Goal: Task Accomplishment & Management: Complete application form

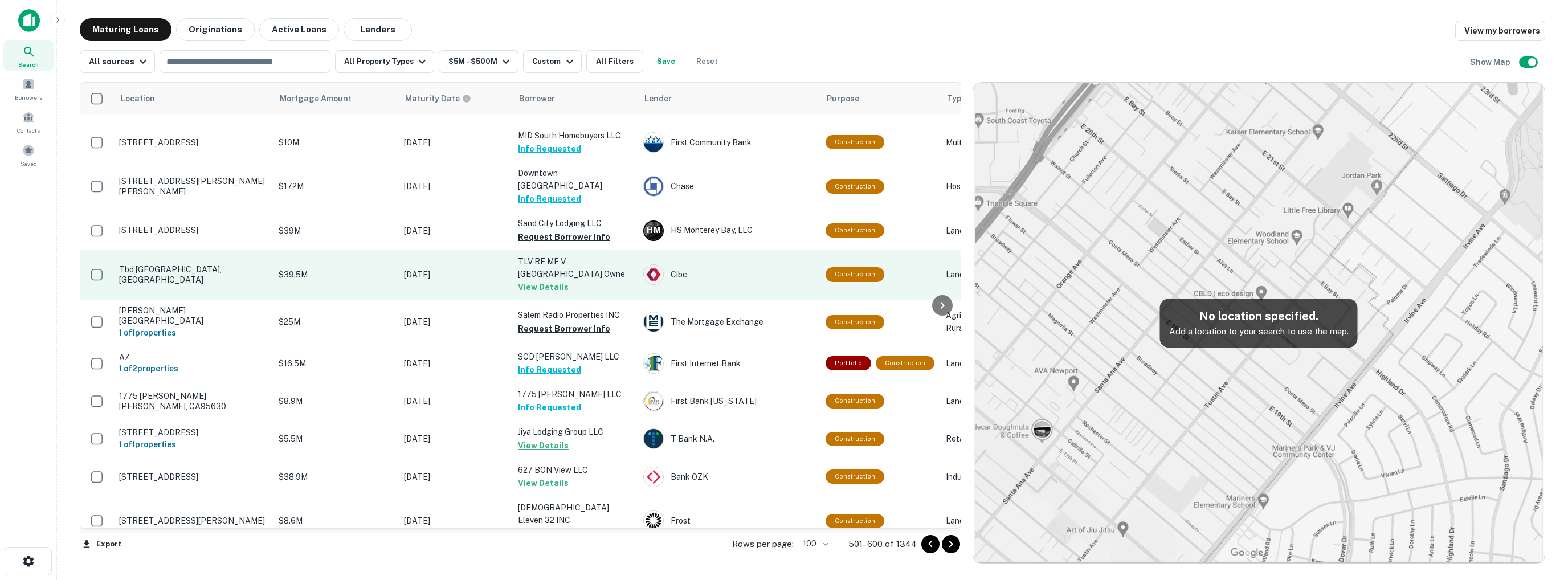
scroll to position [955, 0]
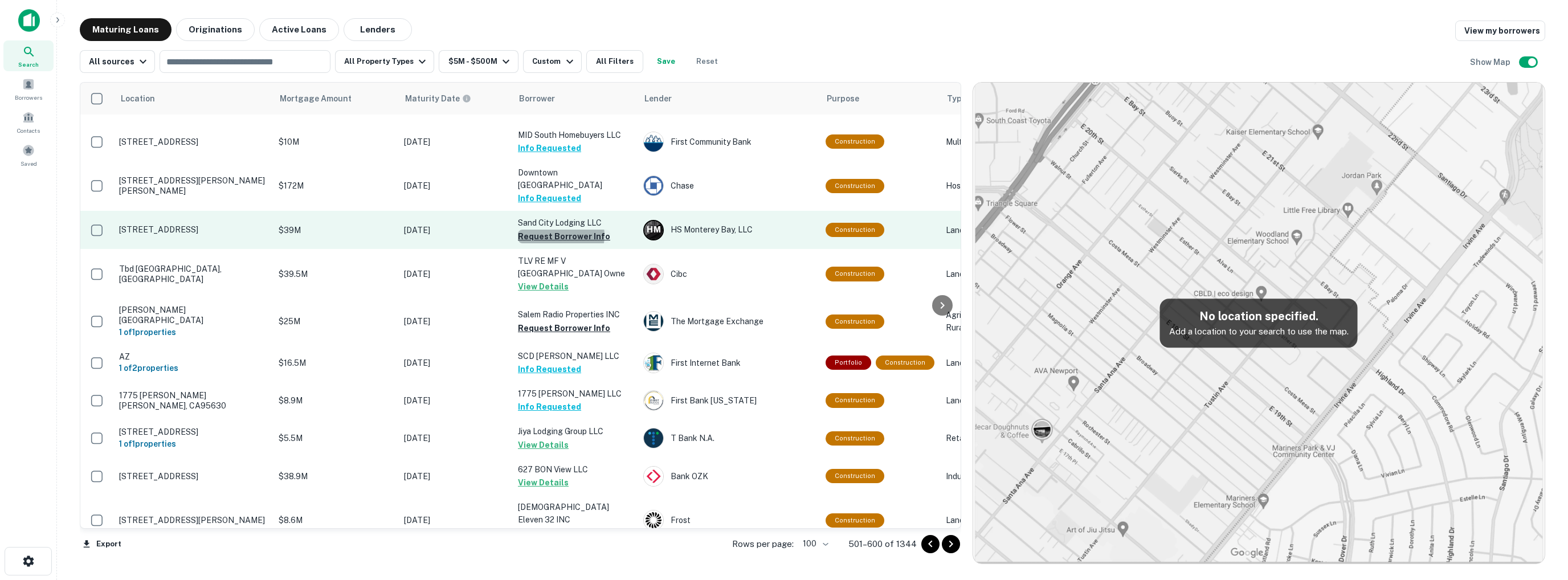
click at [560, 230] on button "Request Borrower Info" at bounding box center [564, 236] width 92 height 14
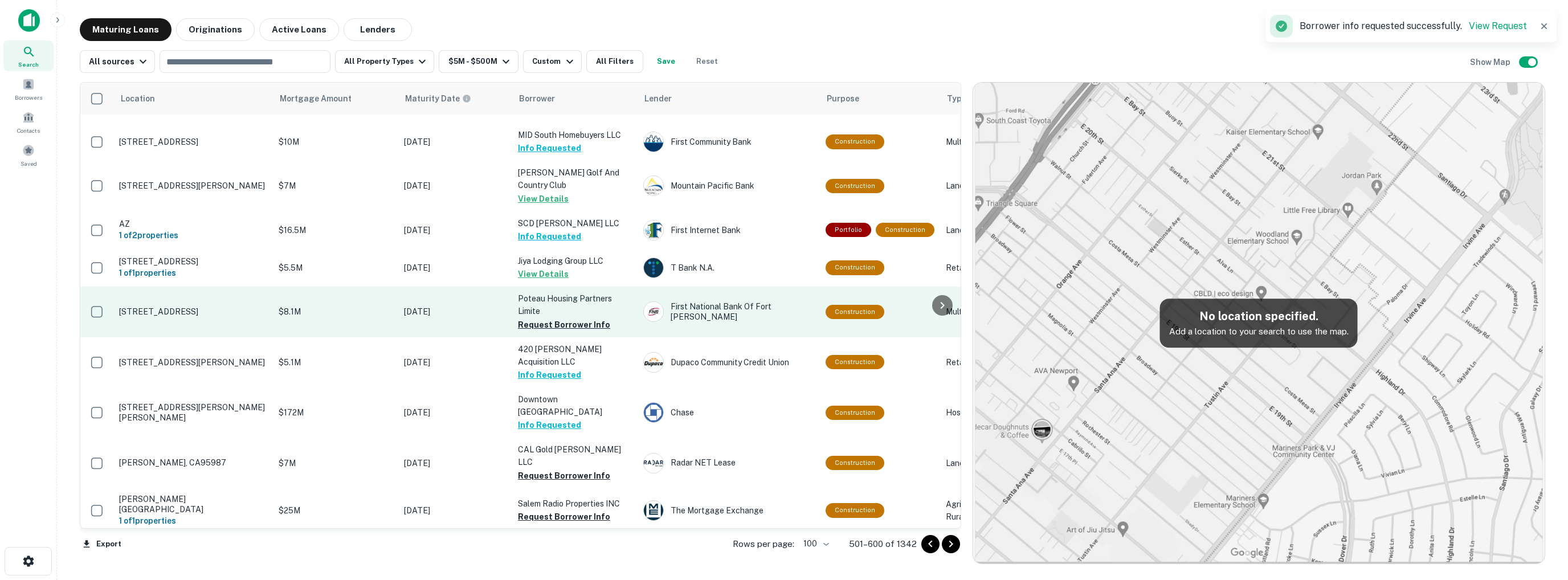
scroll to position [1057, 0]
click at [566, 317] on button "Request Borrower Info" at bounding box center [564, 324] width 92 height 14
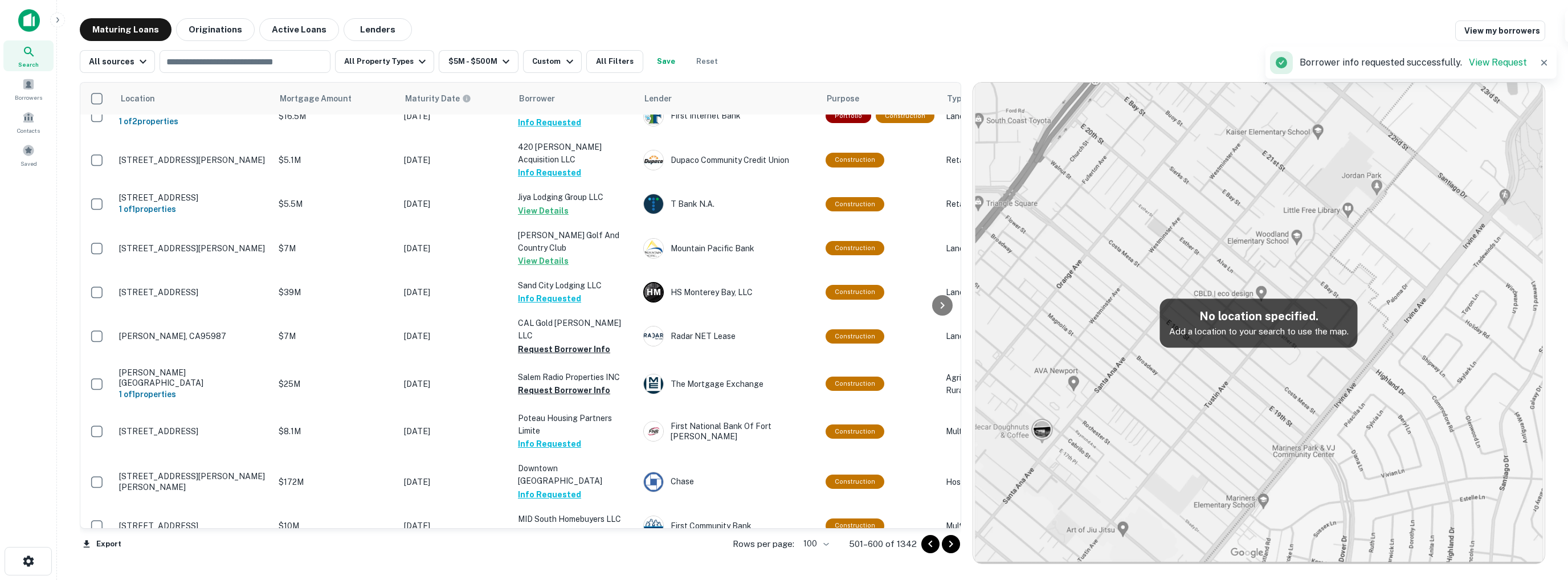
scroll to position [1171, 0]
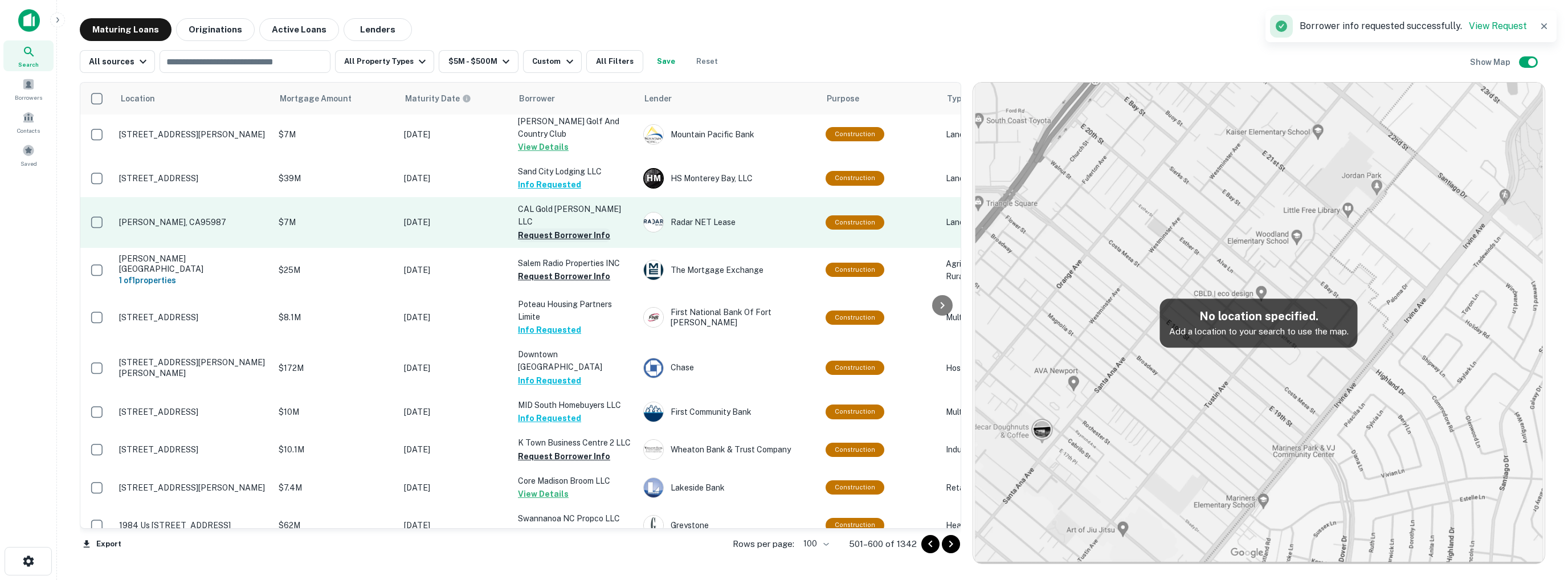
click at [570, 229] on button "Request Borrower Info" at bounding box center [564, 235] width 92 height 14
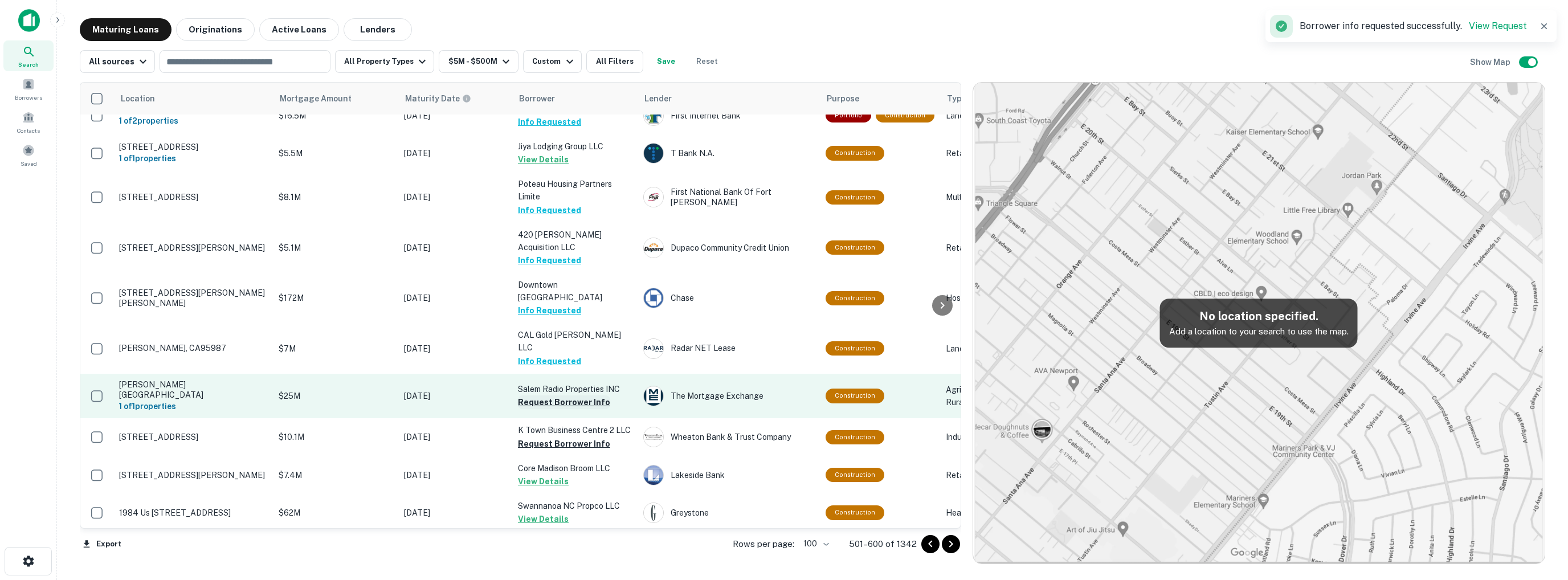
click at [566, 395] on button "Request Borrower Info" at bounding box center [564, 402] width 92 height 14
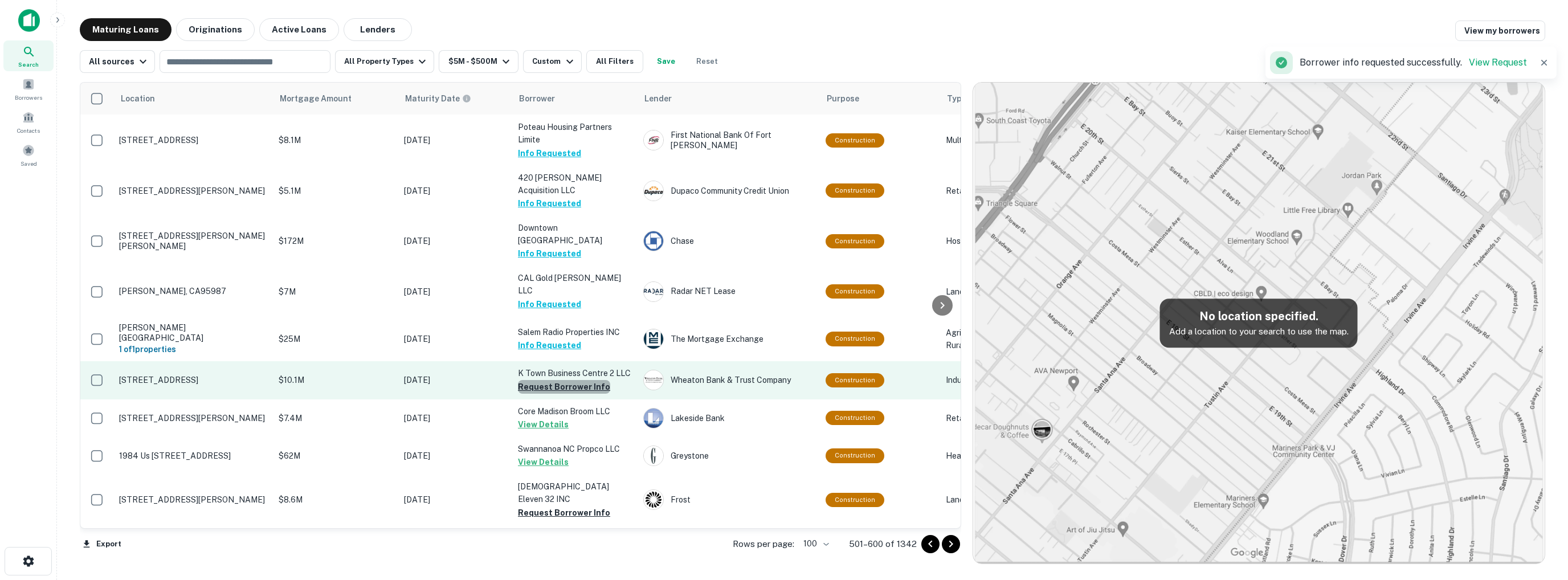
click at [568, 380] on button "Request Borrower Info" at bounding box center [564, 386] width 92 height 14
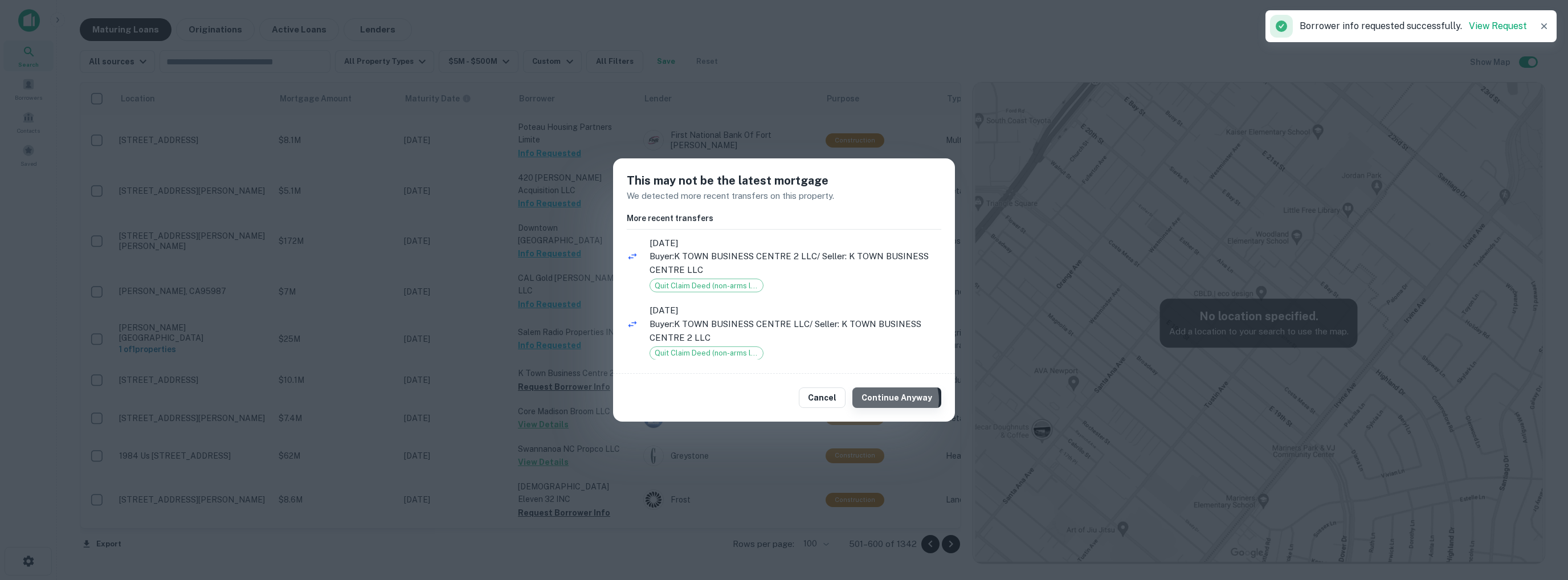
click at [895, 399] on button "Continue Anyway" at bounding box center [897, 398] width 89 height 21
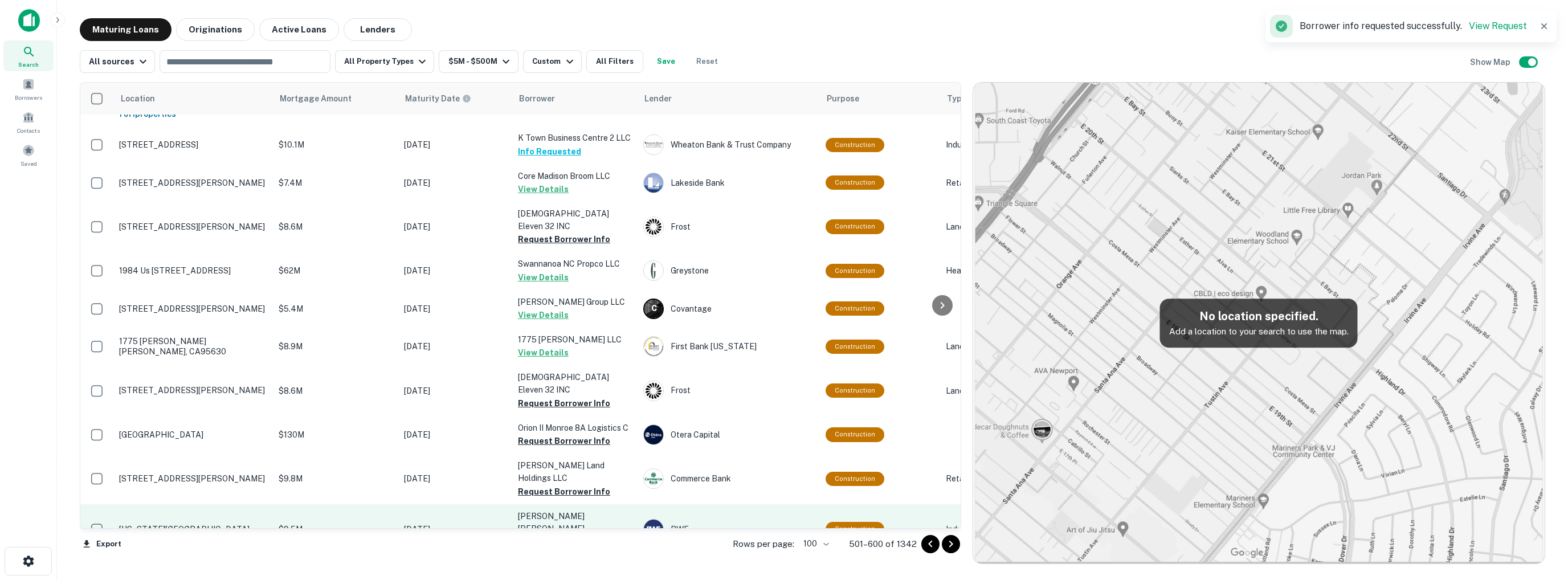
scroll to position [1513, 0]
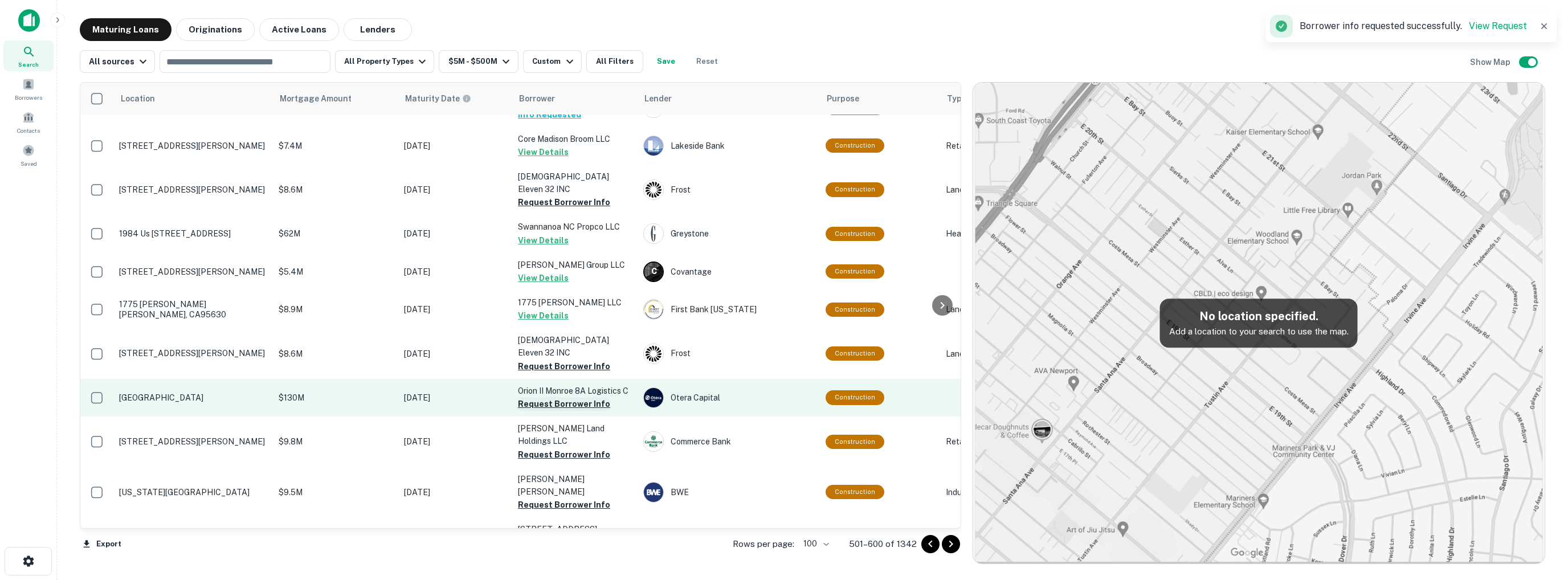
click at [565, 397] on button "Request Borrower Info" at bounding box center [564, 404] width 92 height 14
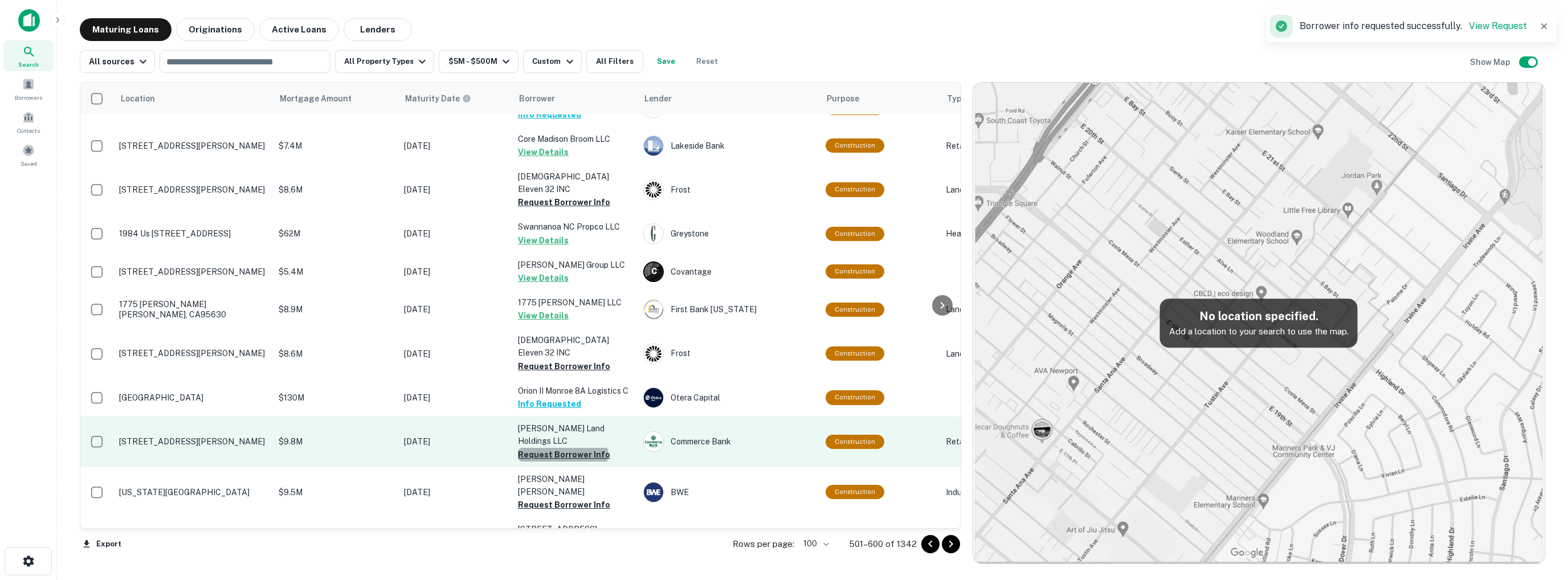
click at [562, 447] on button "Request Borrower Info" at bounding box center [564, 454] width 92 height 14
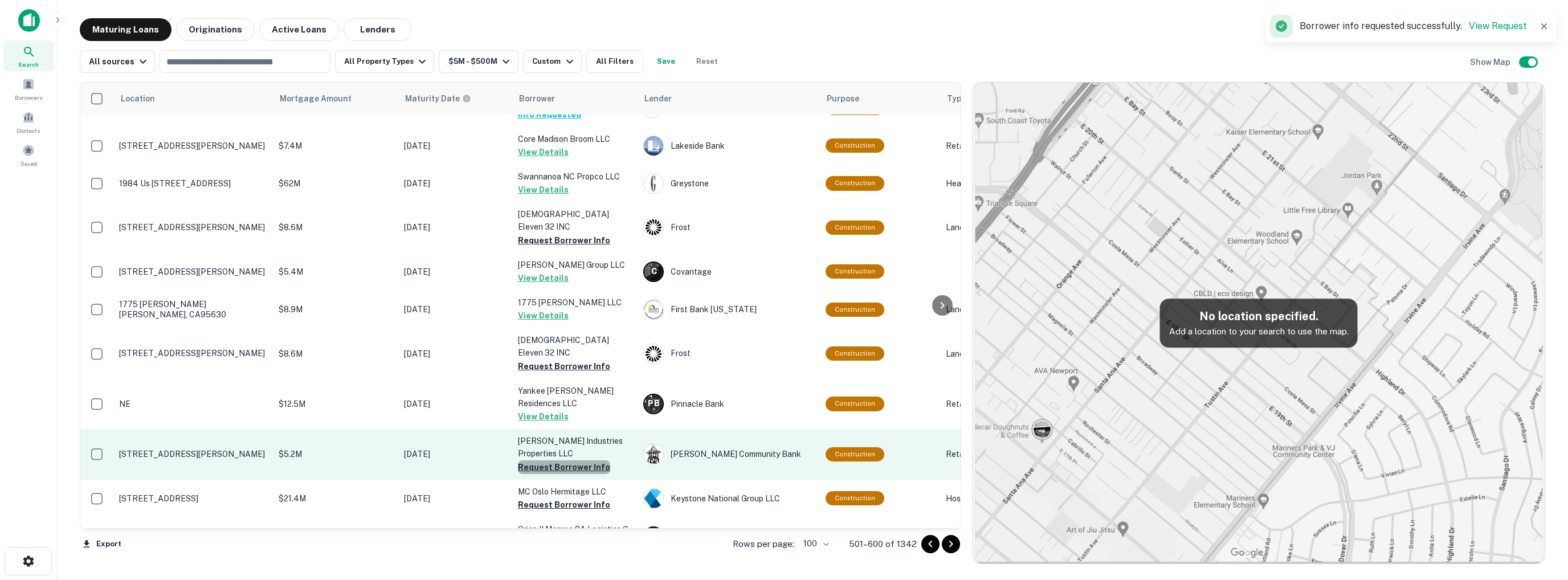
click at [568, 460] on button "Request Borrower Info" at bounding box center [564, 467] width 92 height 14
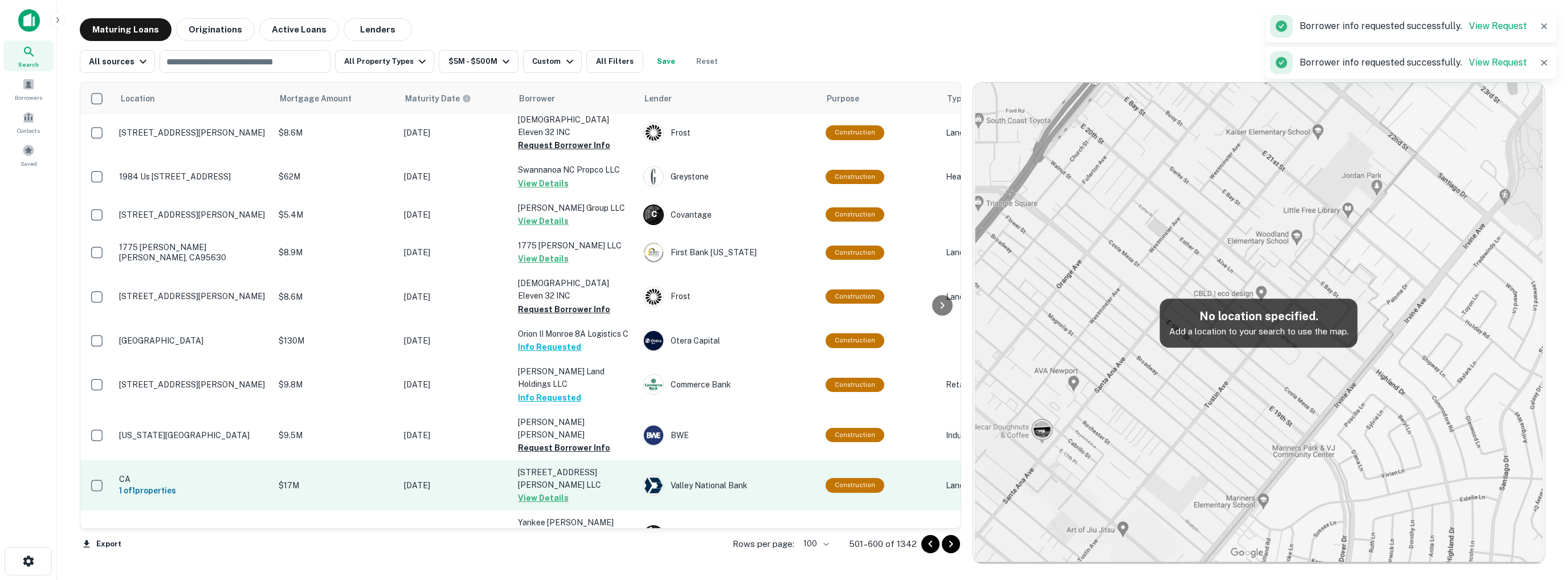
scroll to position [1569, 0]
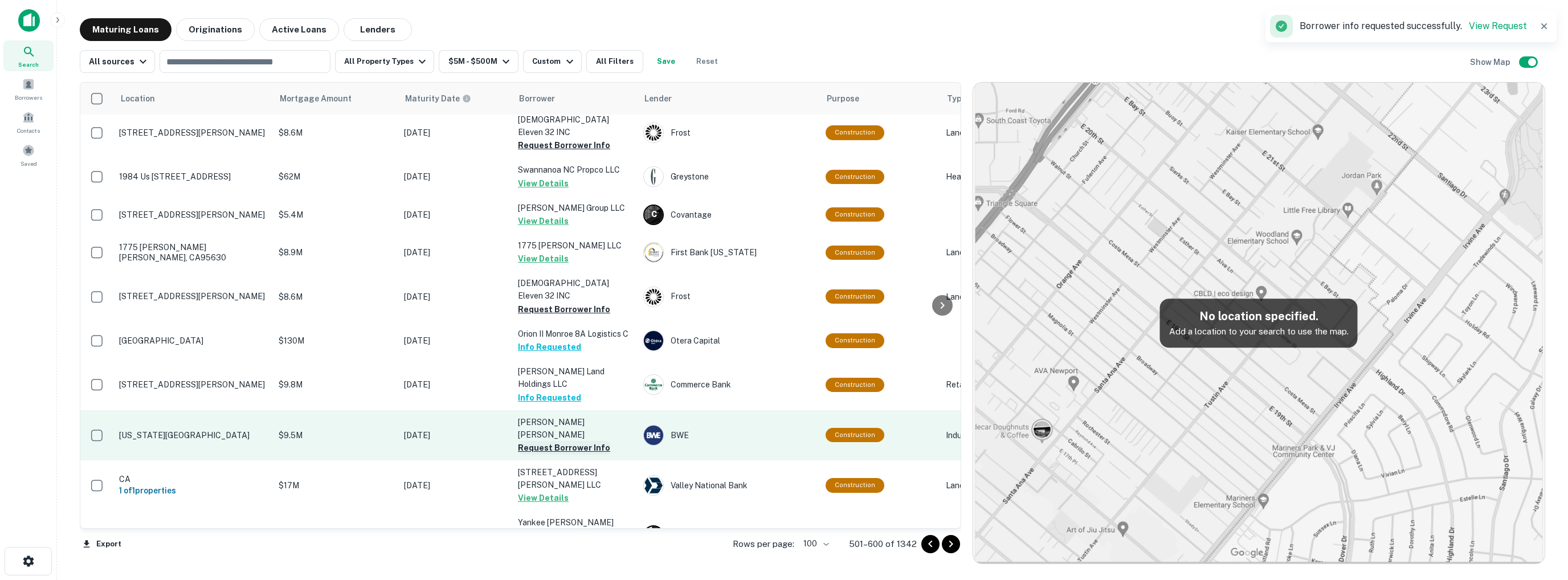
click at [567, 441] on button "Request Borrower Info" at bounding box center [564, 447] width 92 height 14
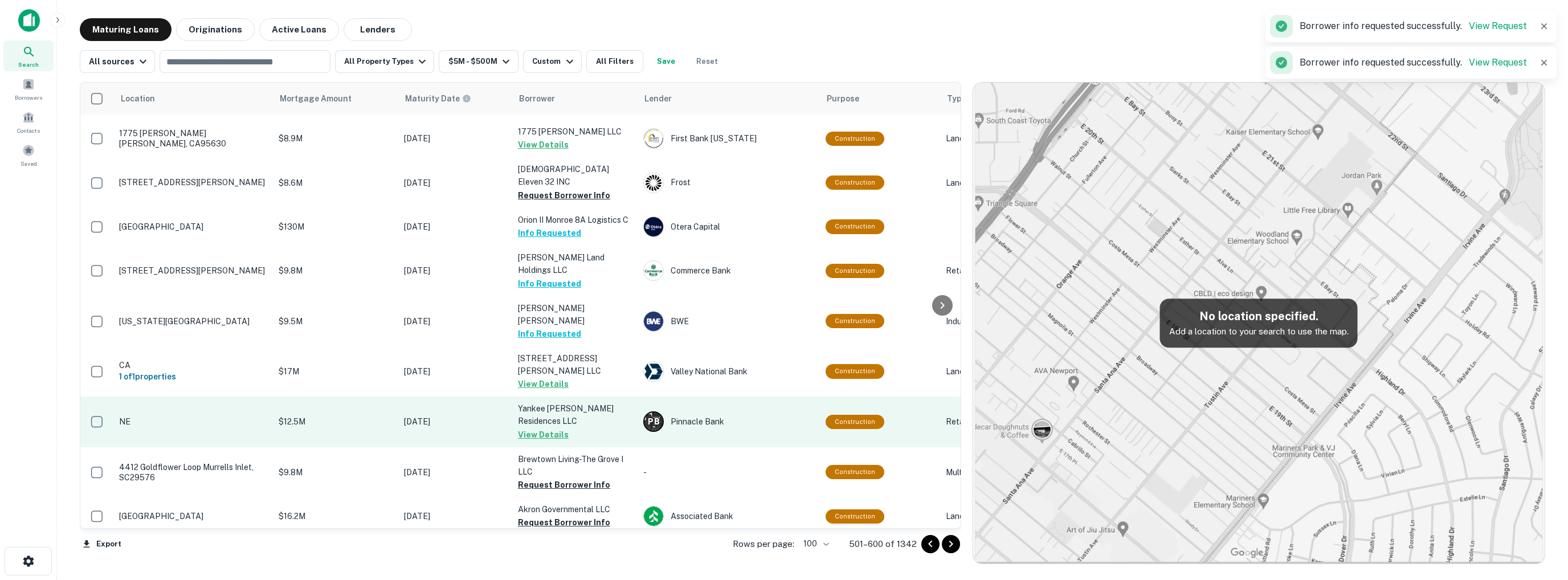
scroll to position [1740, 0]
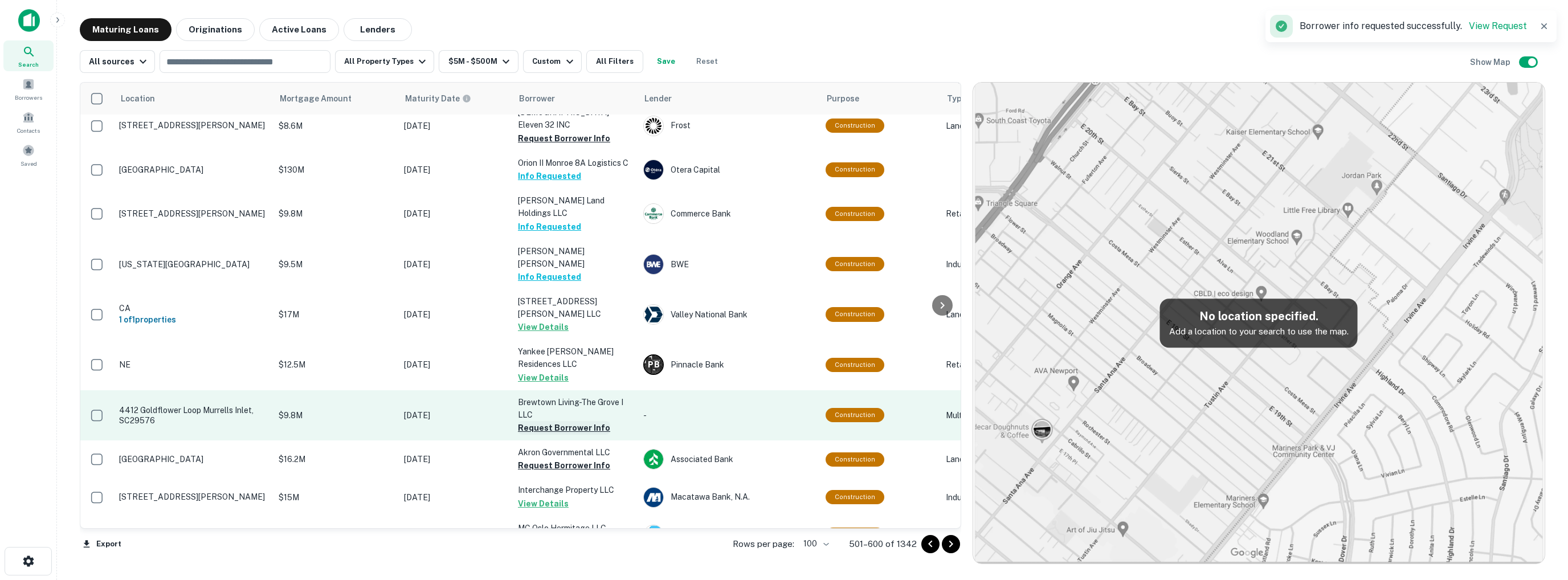
click at [551, 421] on button "Request Borrower Info" at bounding box center [564, 427] width 92 height 14
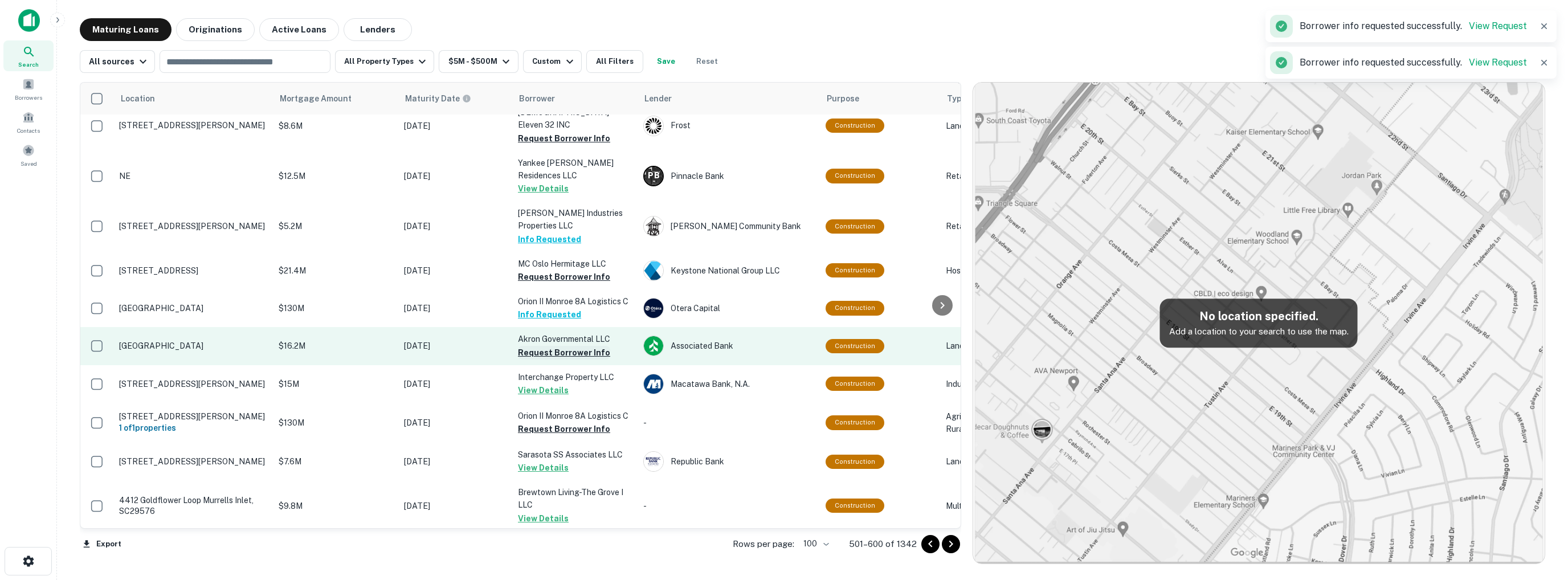
click at [566, 346] on button "Request Borrower Info" at bounding box center [564, 352] width 92 height 14
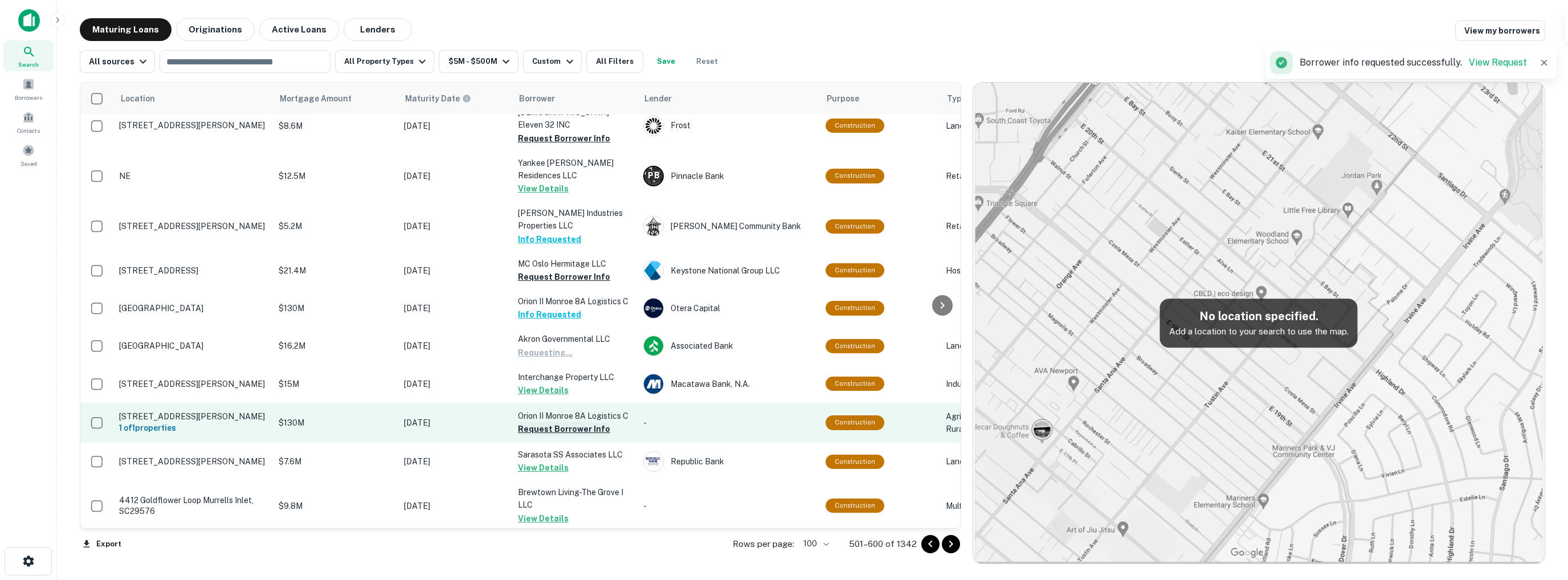
click at [562, 422] on button "Request Borrower Info" at bounding box center [564, 429] width 92 height 14
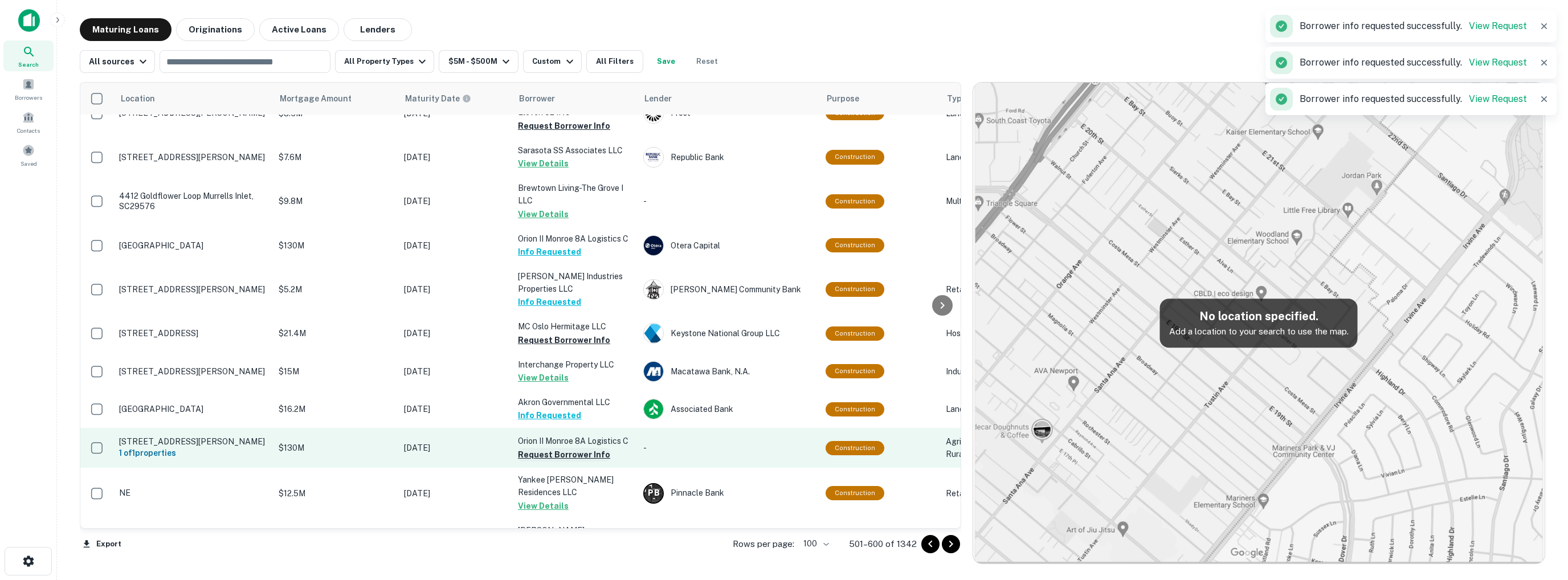
click at [566, 447] on button "Request Borrower Info" at bounding box center [564, 454] width 92 height 14
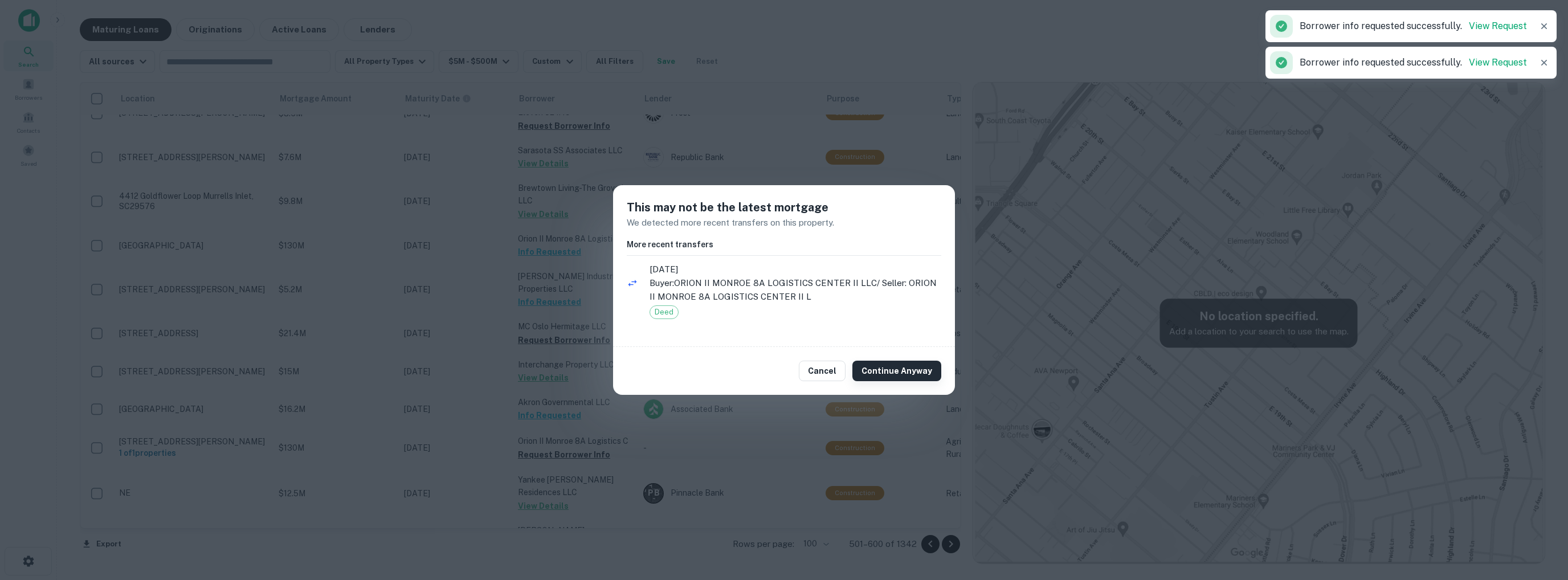
click at [903, 362] on button "Continue Anyway" at bounding box center [897, 371] width 89 height 21
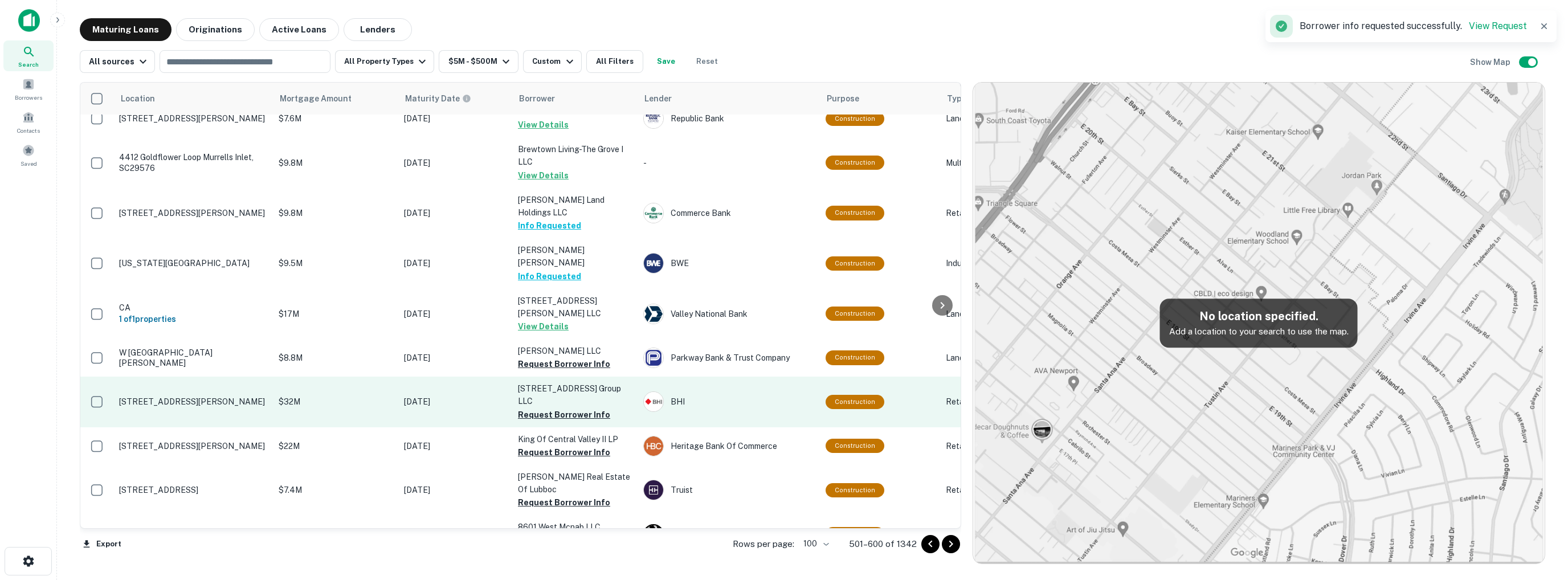
scroll to position [2082, 0]
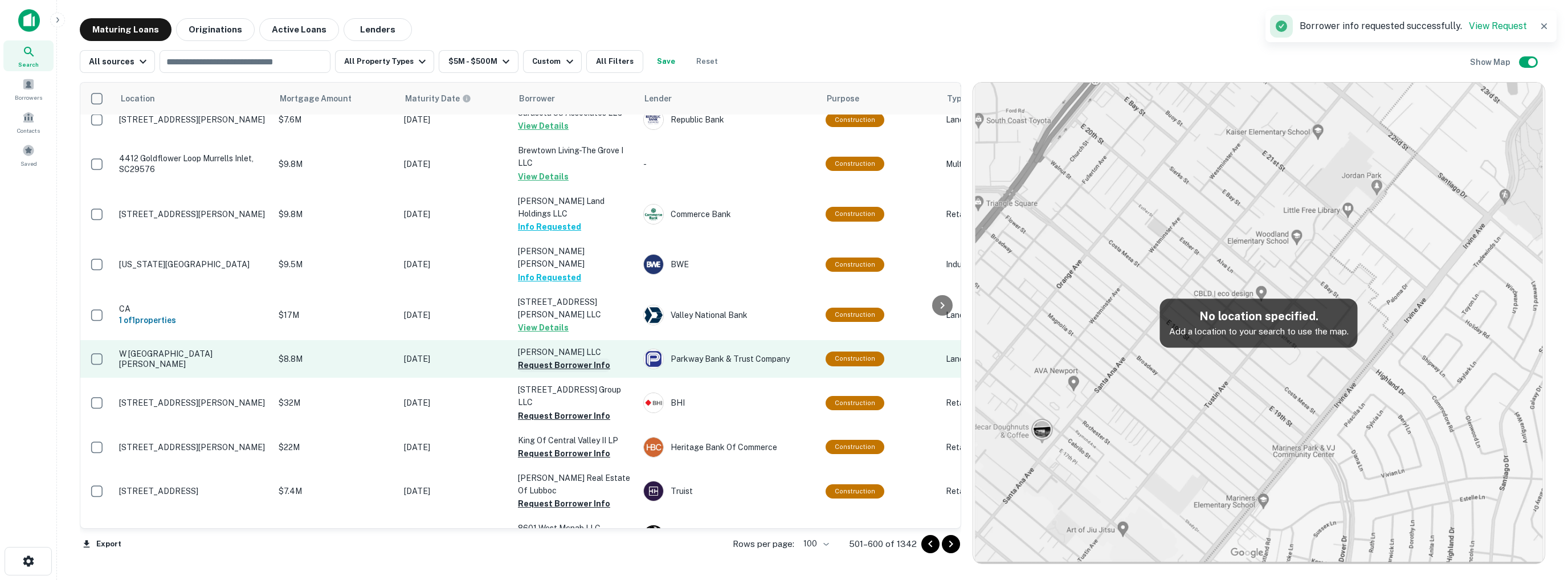
click at [564, 358] on button "Request Borrower Info" at bounding box center [564, 364] width 92 height 14
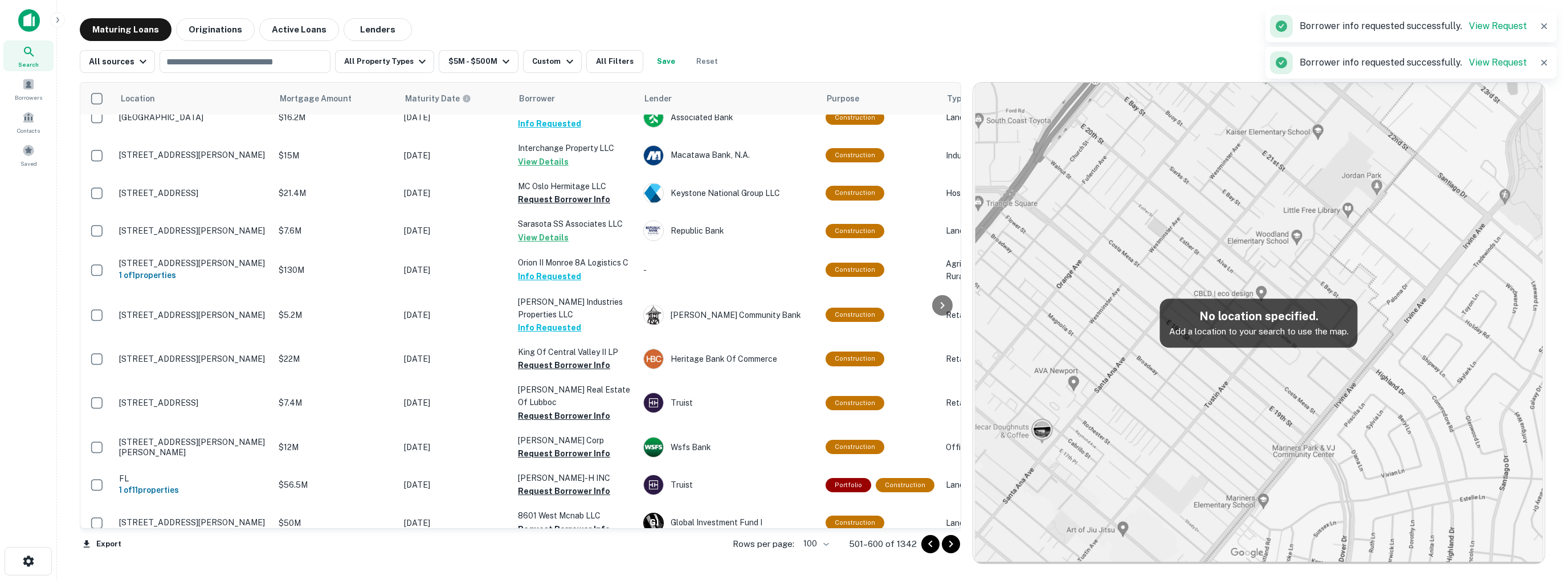
scroll to position [2070, 0]
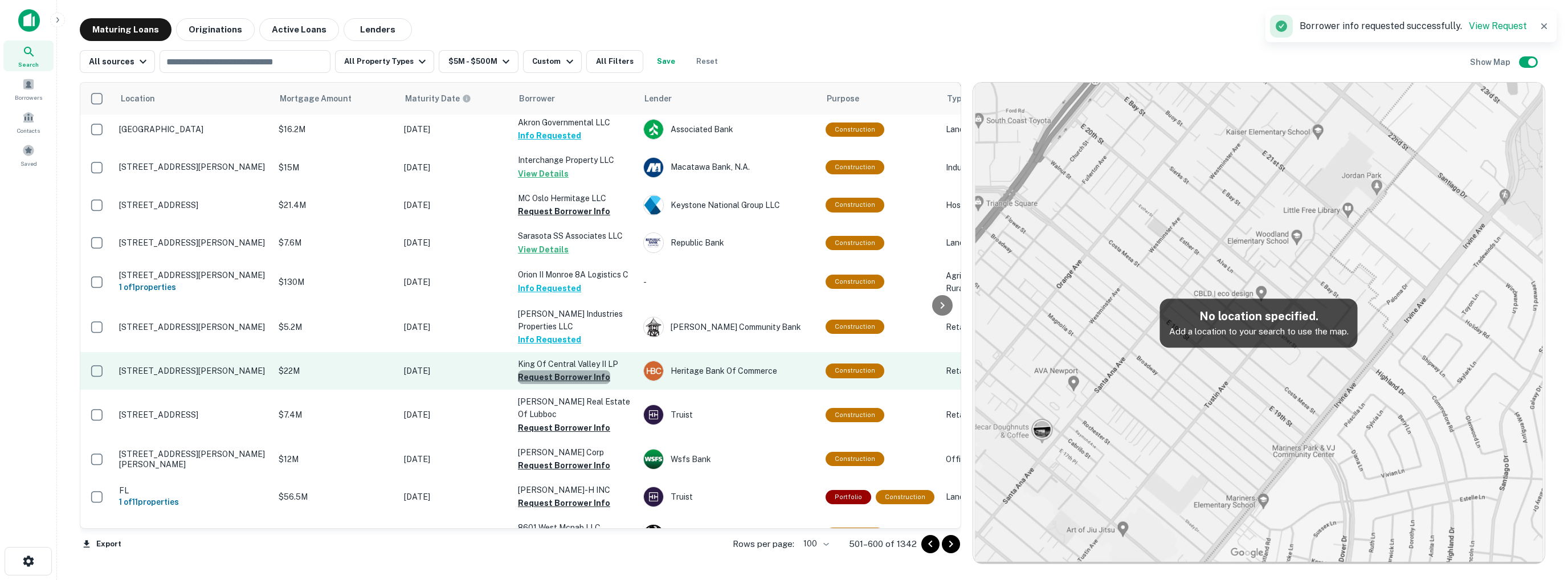
click at [572, 370] on button "Request Borrower Info" at bounding box center [564, 377] width 92 height 14
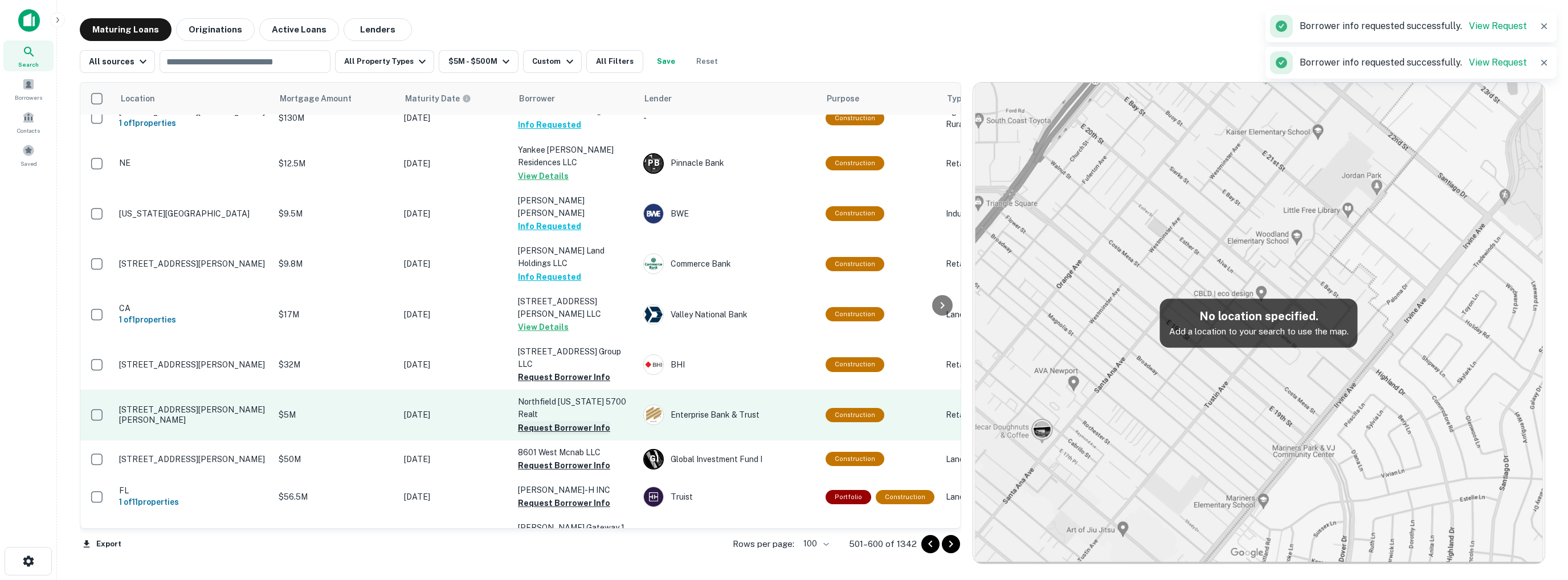
scroll to position [2082, 0]
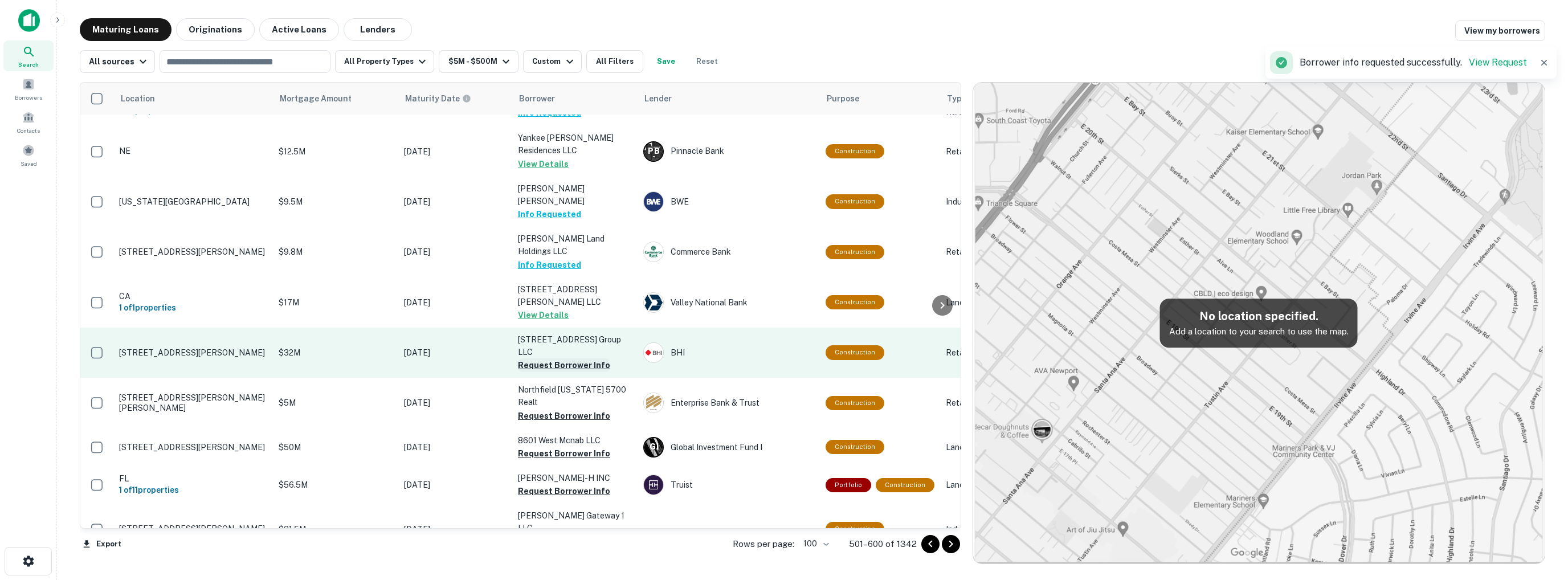
click at [575, 358] on button "Request Borrower Info" at bounding box center [564, 364] width 92 height 14
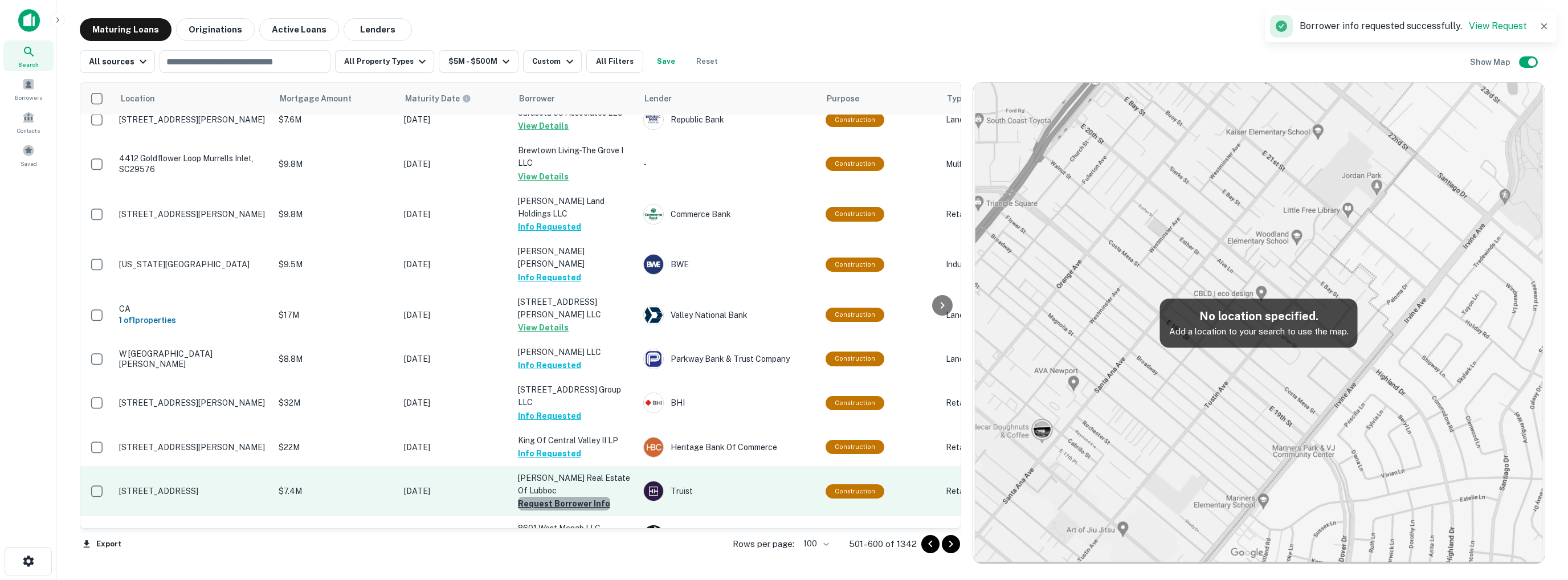
click at [577, 496] on button "Request Borrower Info" at bounding box center [564, 503] width 92 height 14
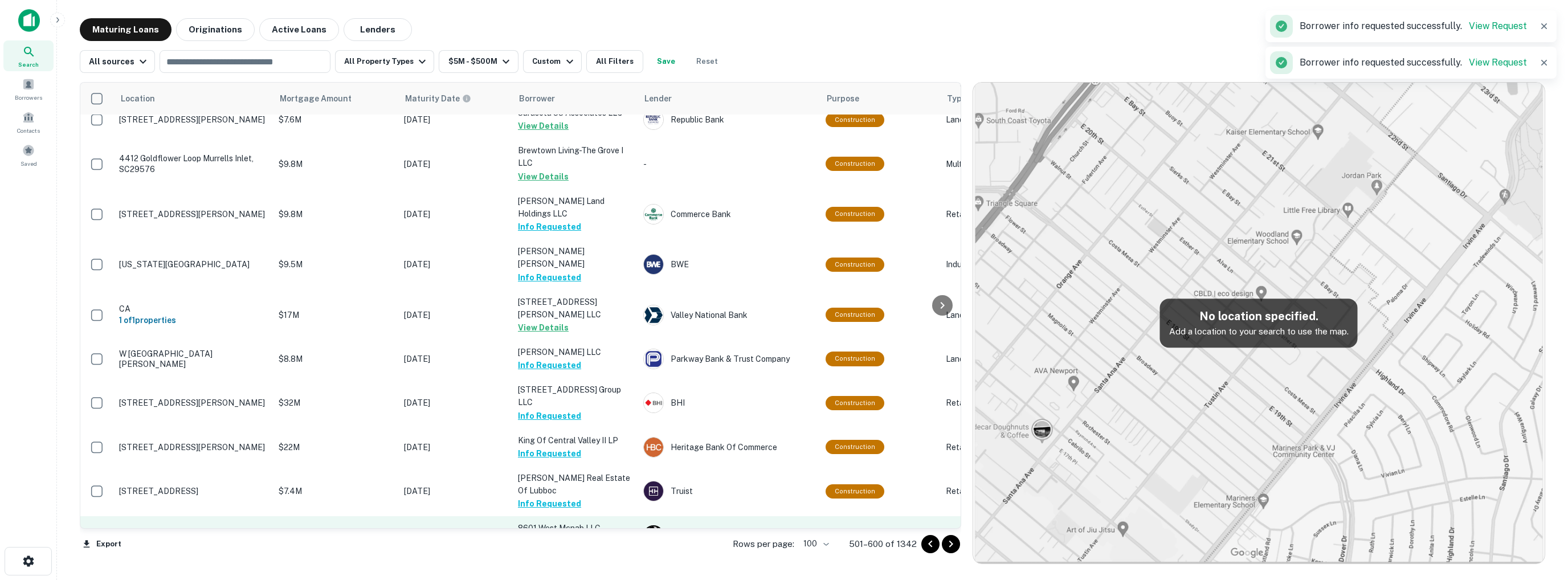
click at [569, 535] on button "Request Borrower Info" at bounding box center [564, 541] width 92 height 14
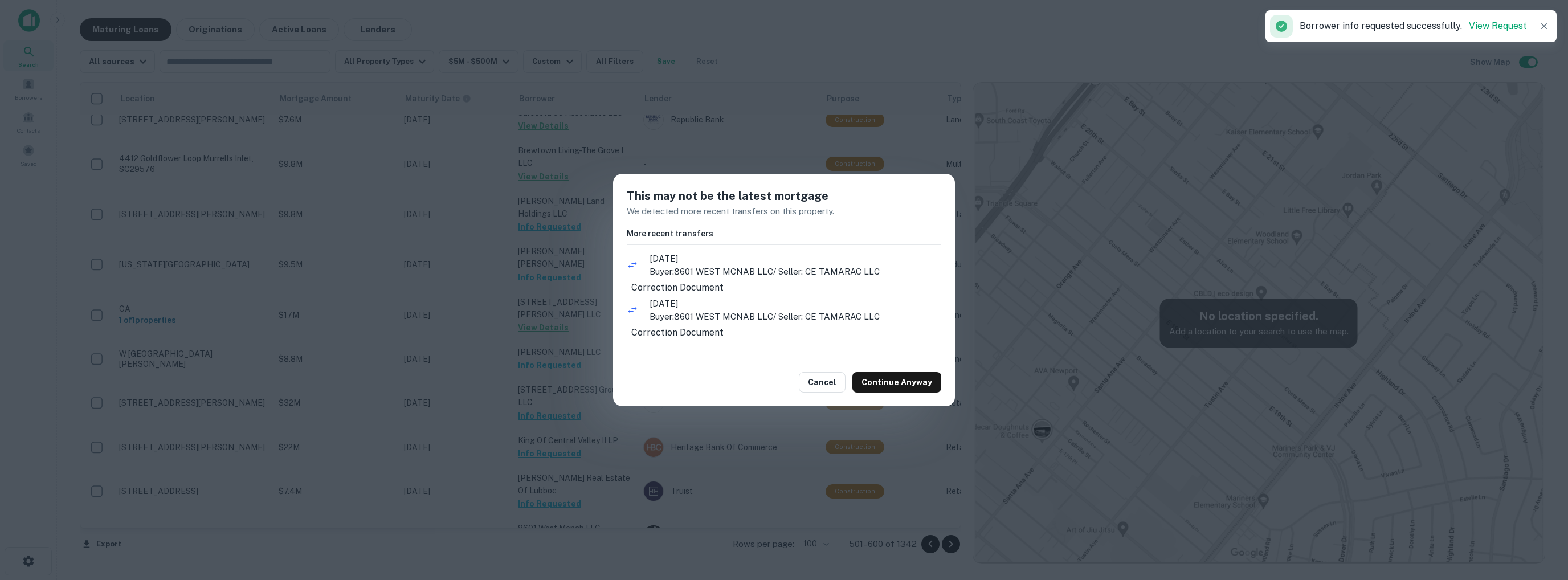
drag, startPoint x: 912, startPoint y: 389, endPoint x: 856, endPoint y: 389, distance: 56.0
click at [910, 389] on button "Continue Anyway" at bounding box center [897, 382] width 89 height 21
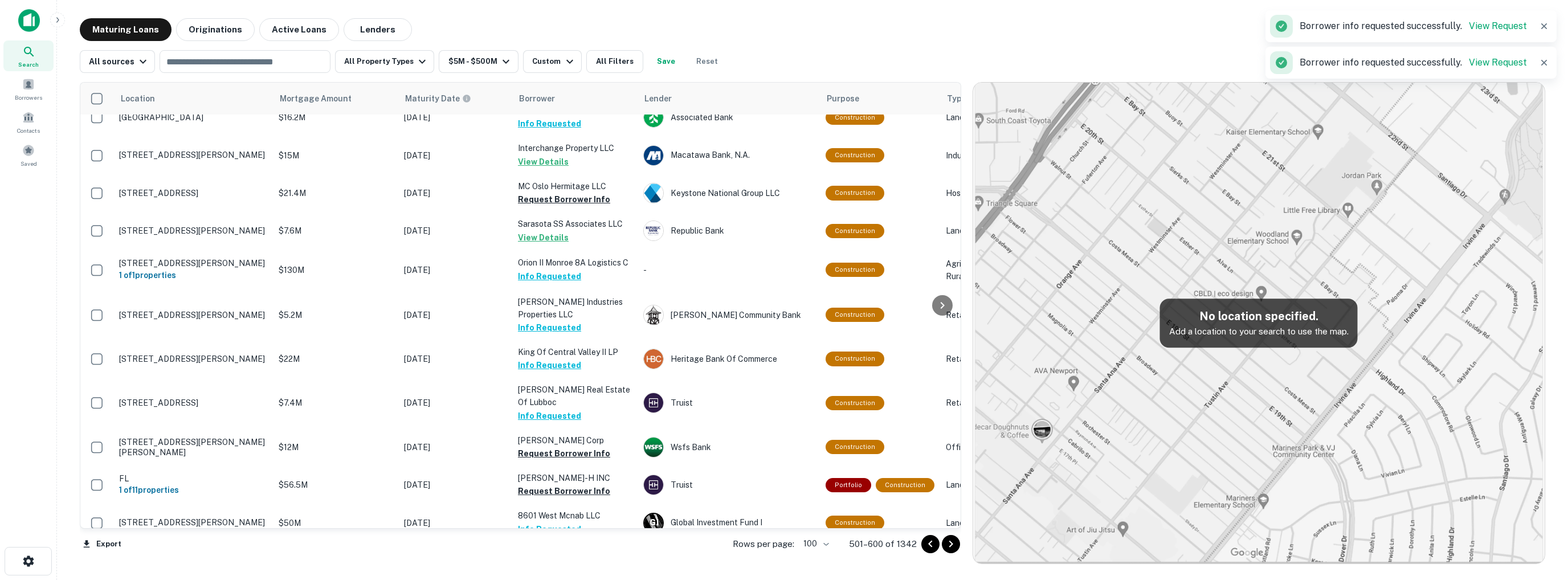
scroll to position [2070, 0]
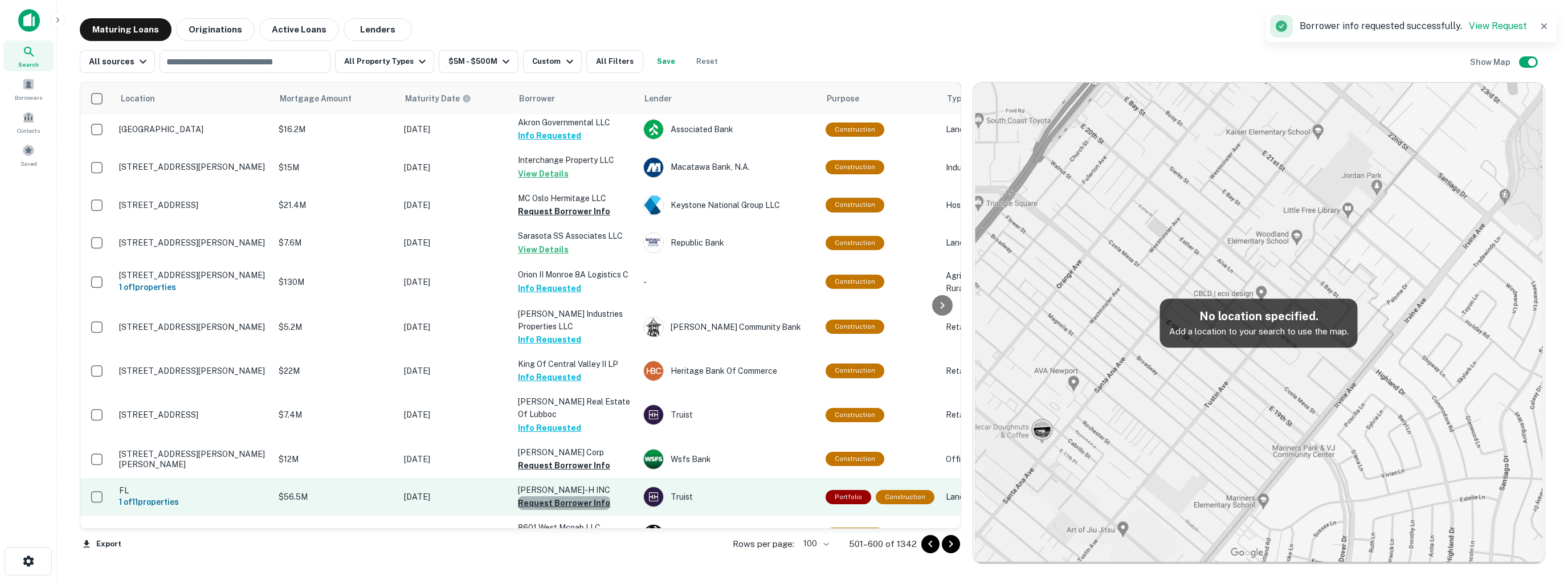
click at [565, 496] on button "Request Borrower Info" at bounding box center [564, 503] width 92 height 14
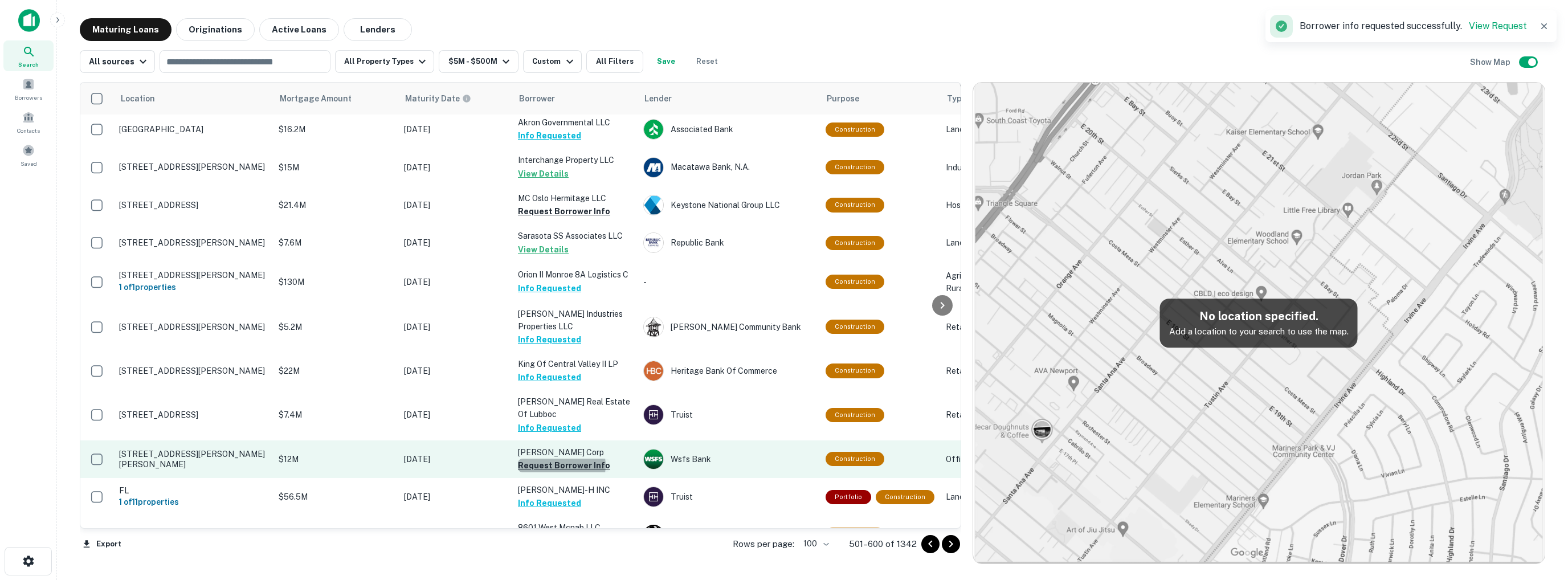
click at [561, 458] on button "Request Borrower Info" at bounding box center [564, 465] width 92 height 14
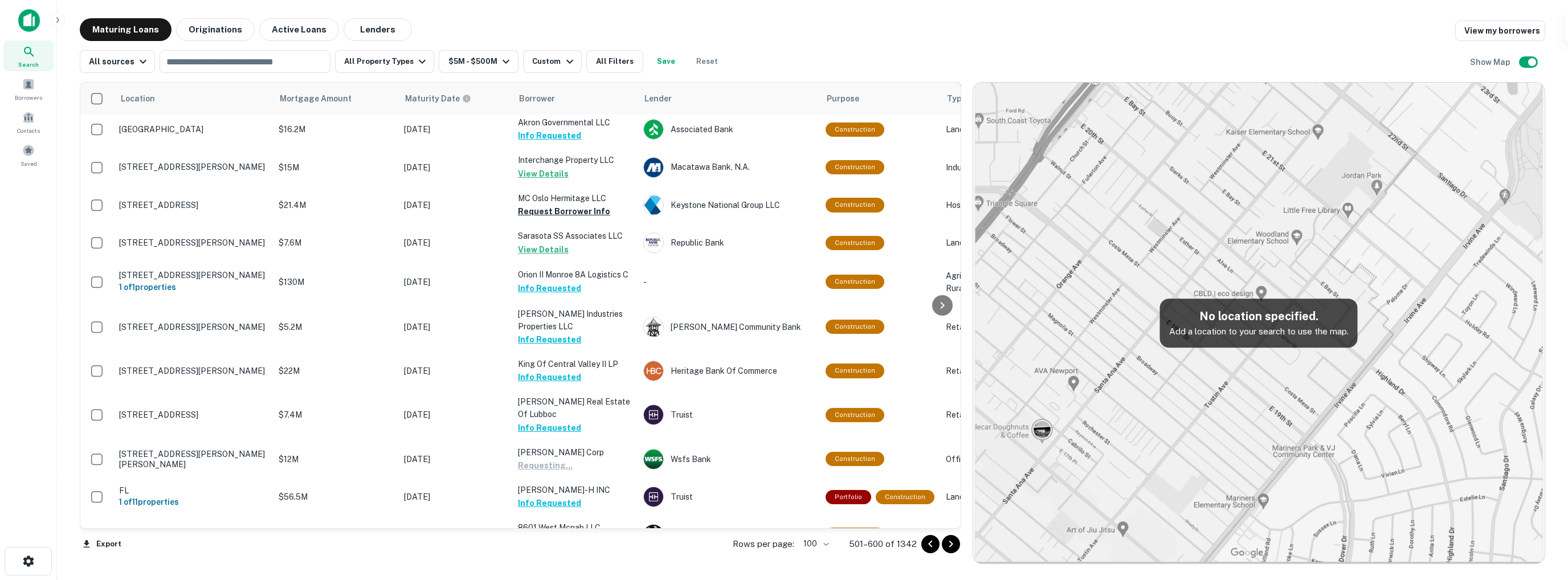
click at [554, 579] on button "Request Borrower Info" at bounding box center [564, 591] width 92 height 14
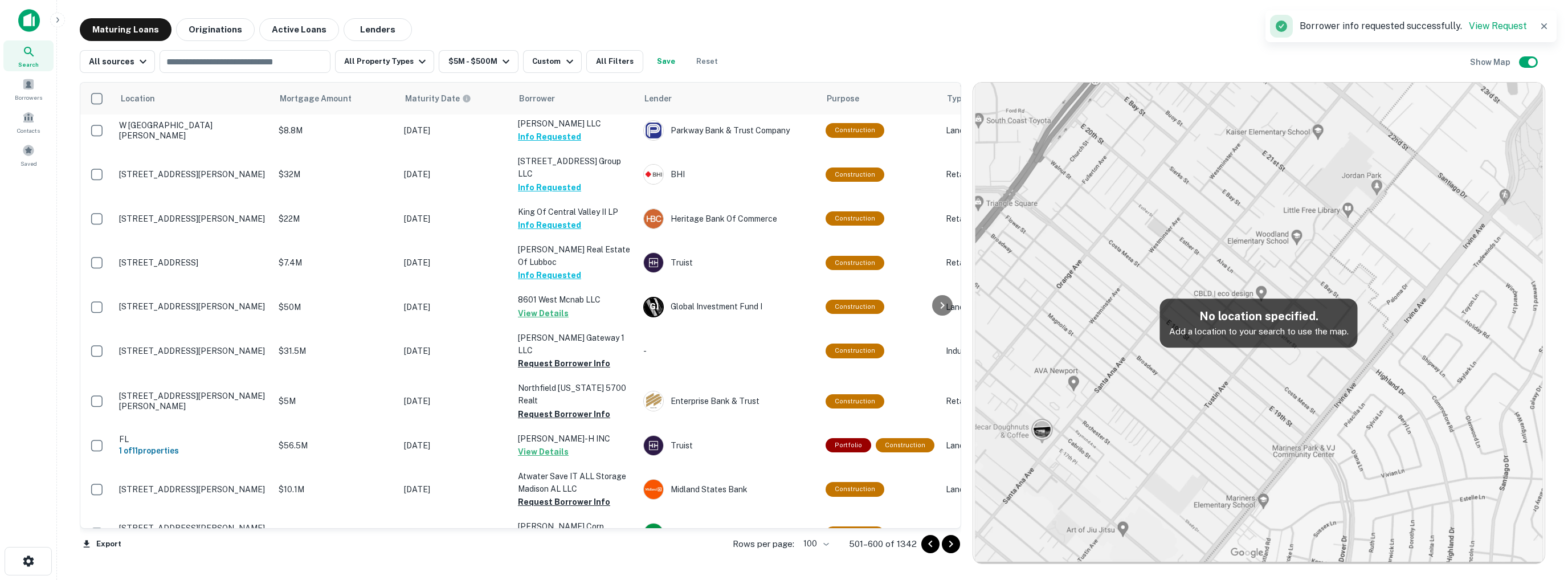
scroll to position [2310, 0]
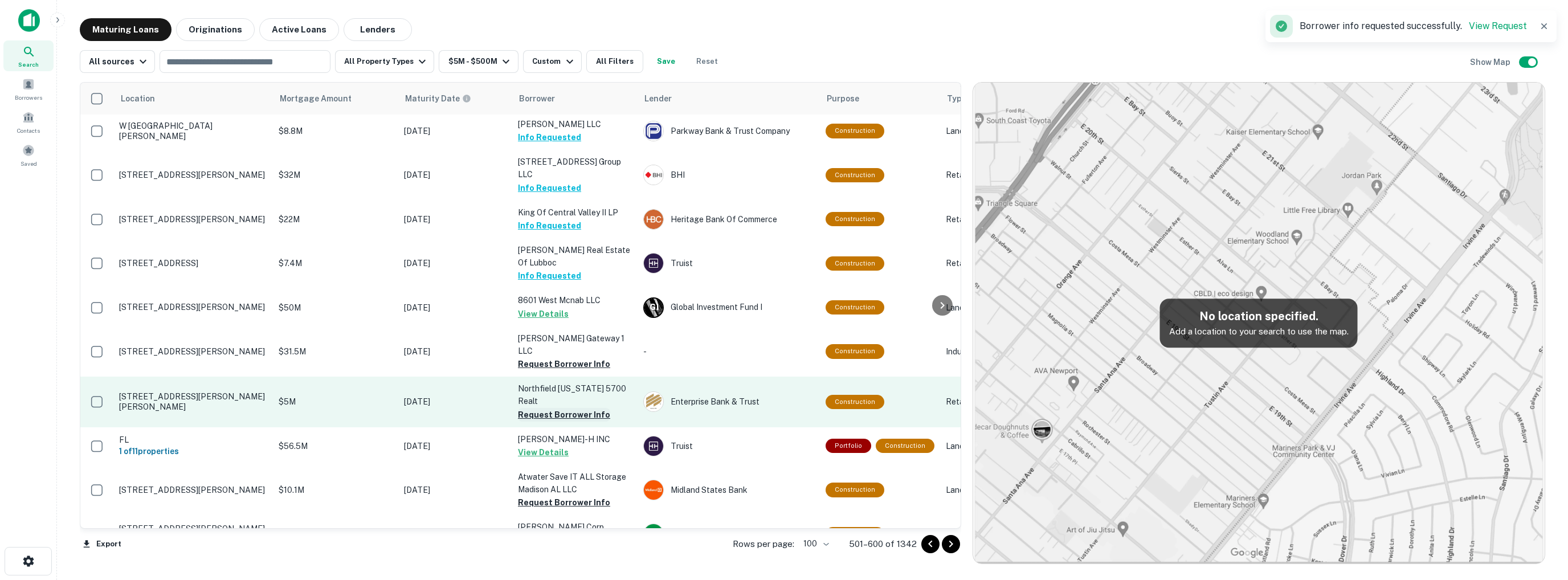
click at [582, 407] on button "Request Borrower Info" at bounding box center [564, 414] width 92 height 14
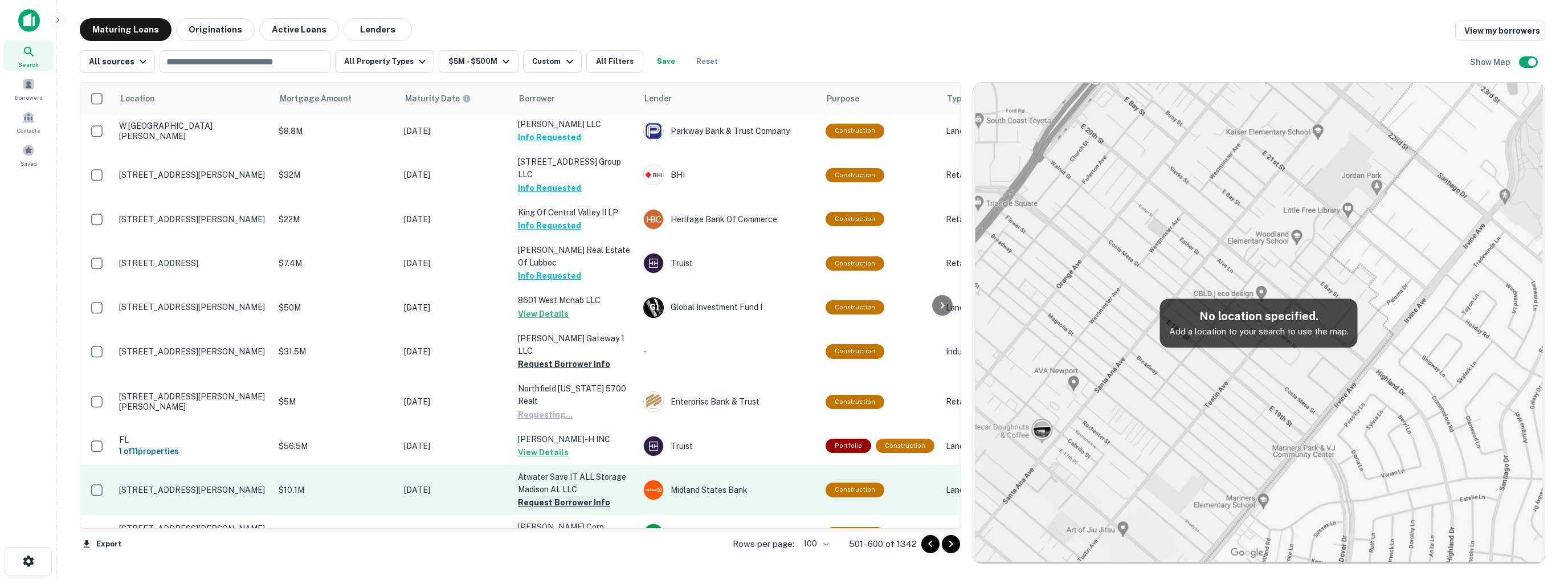
click at [582, 496] on button "Request Borrower Info" at bounding box center [564, 502] width 92 height 14
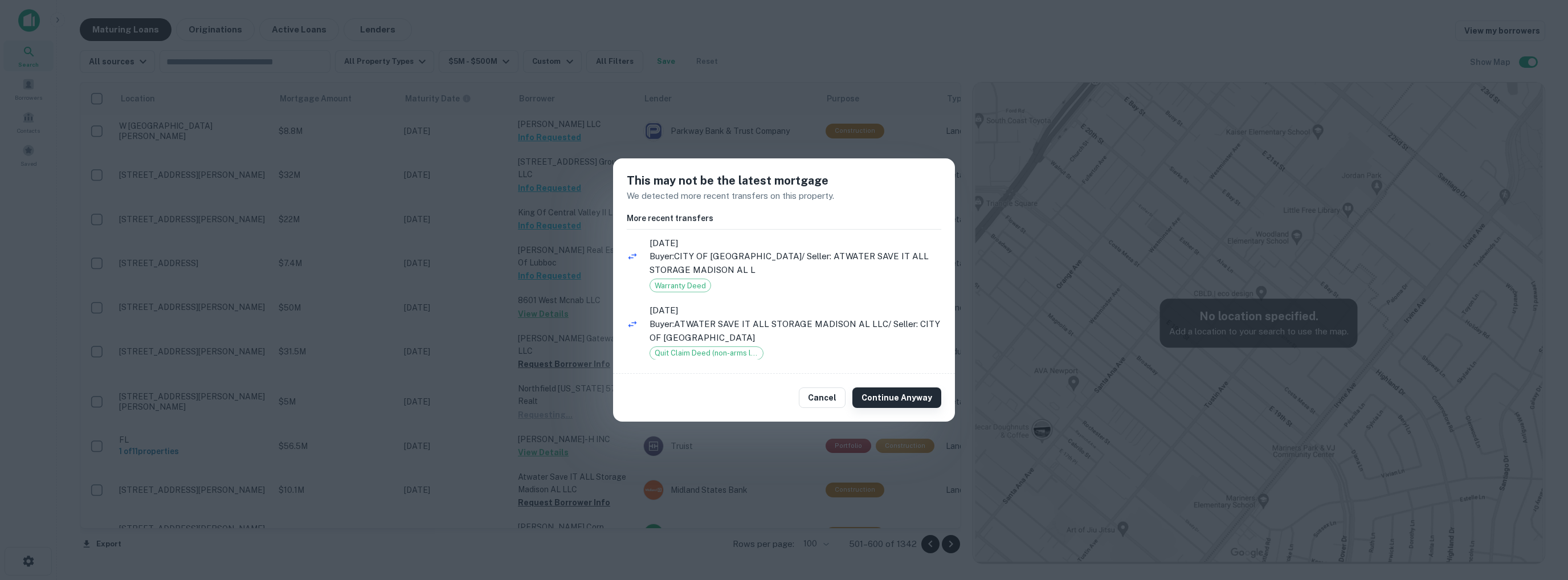
click at [886, 395] on button "Continue Anyway" at bounding box center [897, 398] width 89 height 21
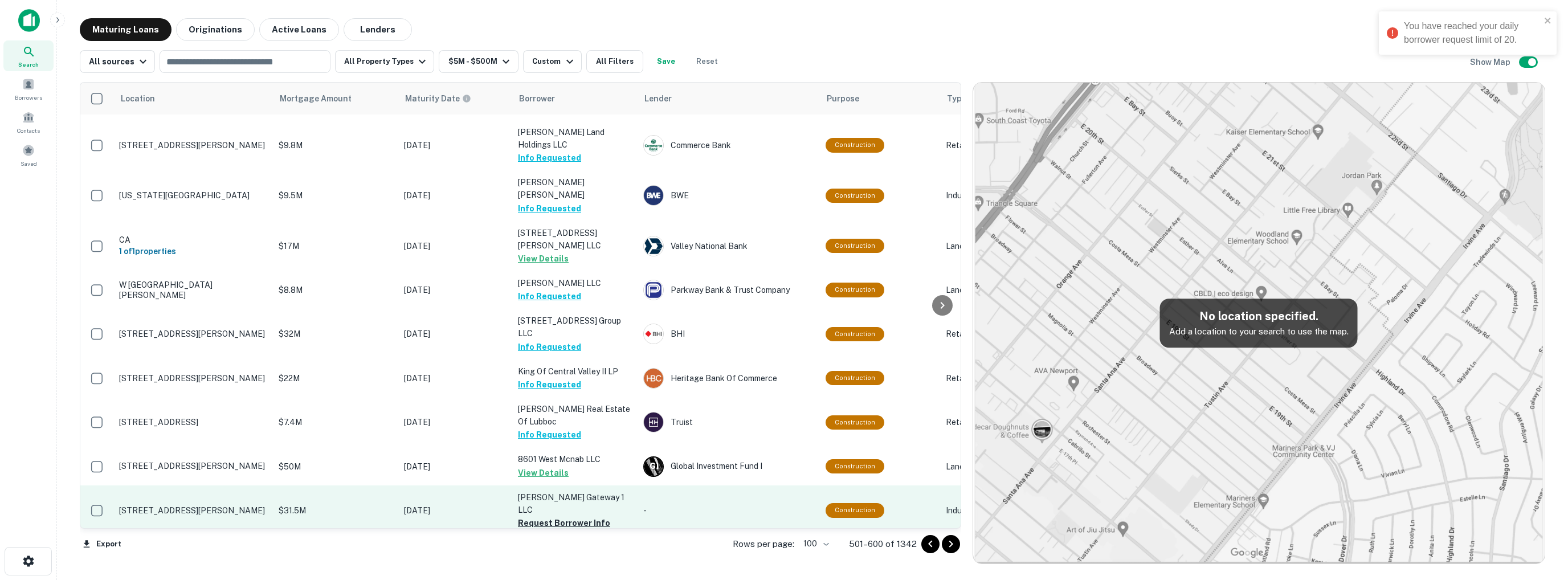
scroll to position [2136, 0]
